Goal: Information Seeking & Learning: Learn about a topic

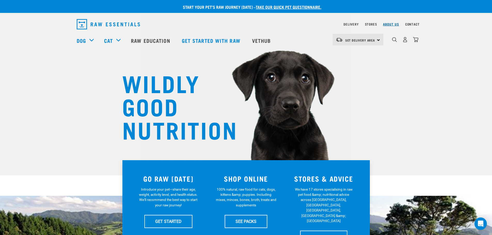
click at [386, 22] on div "About Us" at bounding box center [391, 24] width 16 height 6
click at [387, 23] on link "About Us" at bounding box center [391, 24] width 16 height 2
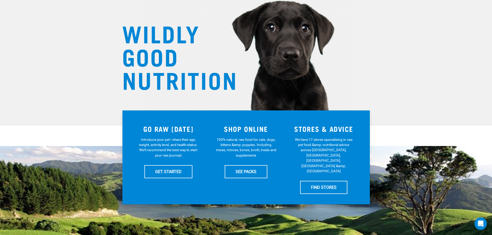
scroll to position [155, 0]
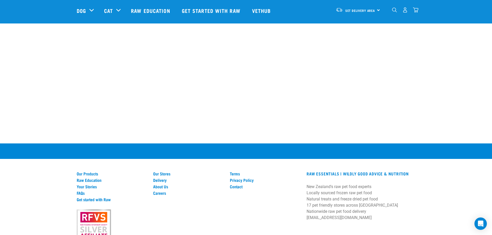
scroll to position [732, 0]
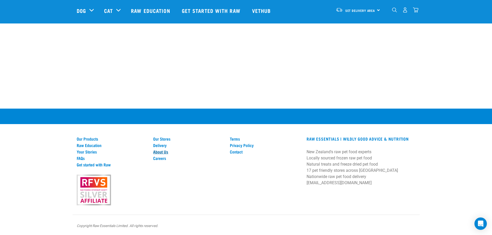
click at [167, 152] on link "About Us" at bounding box center [188, 151] width 70 height 5
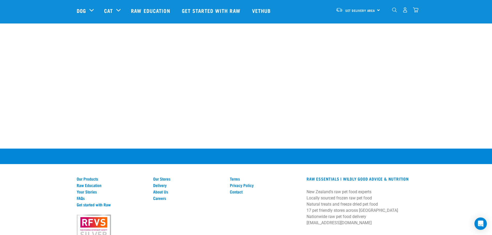
scroll to position [732, 0]
